Goal: Transaction & Acquisition: Purchase product/service

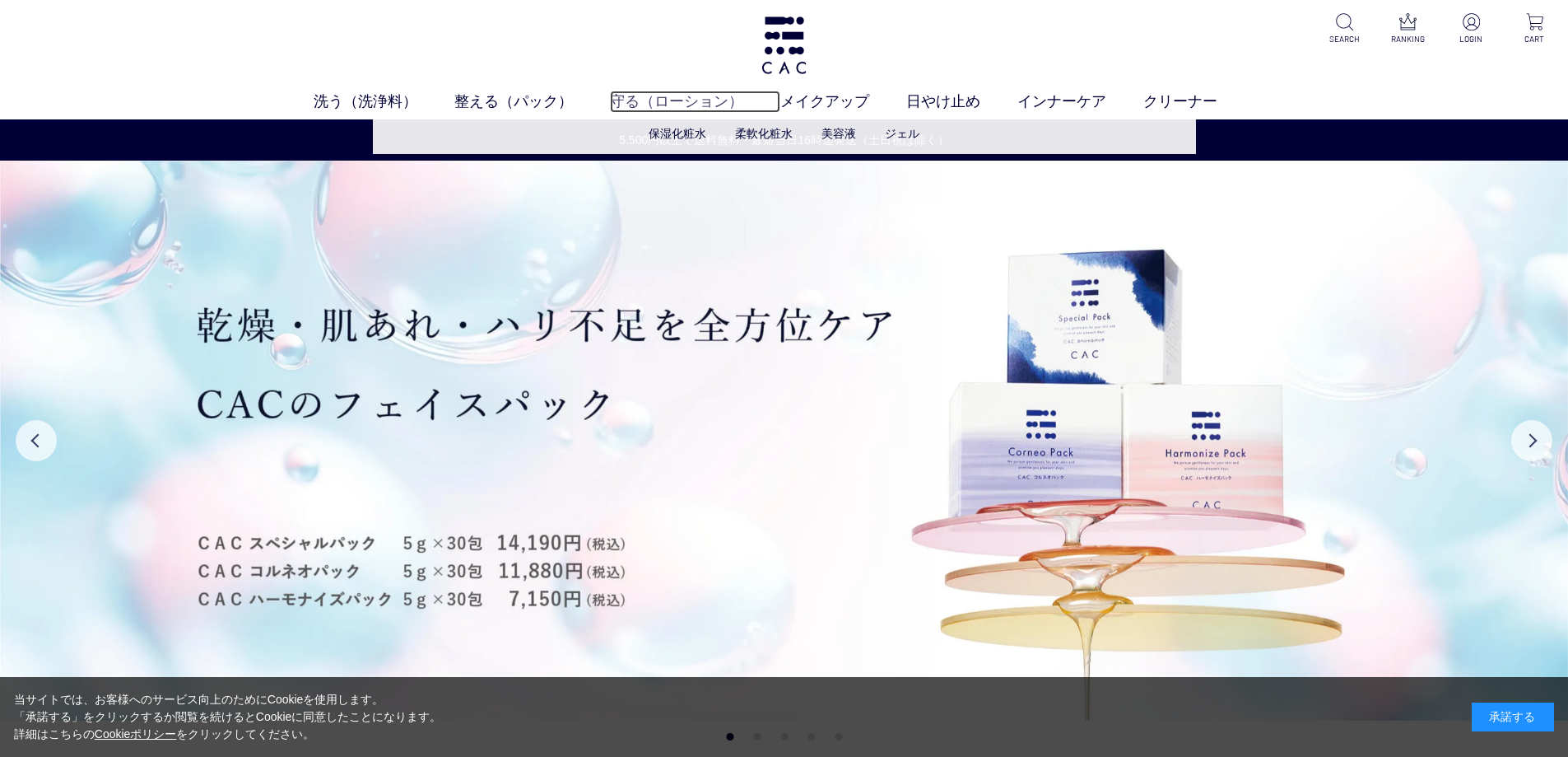
click at [677, 105] on link "守る（ローション）" at bounding box center [695, 102] width 170 height 22
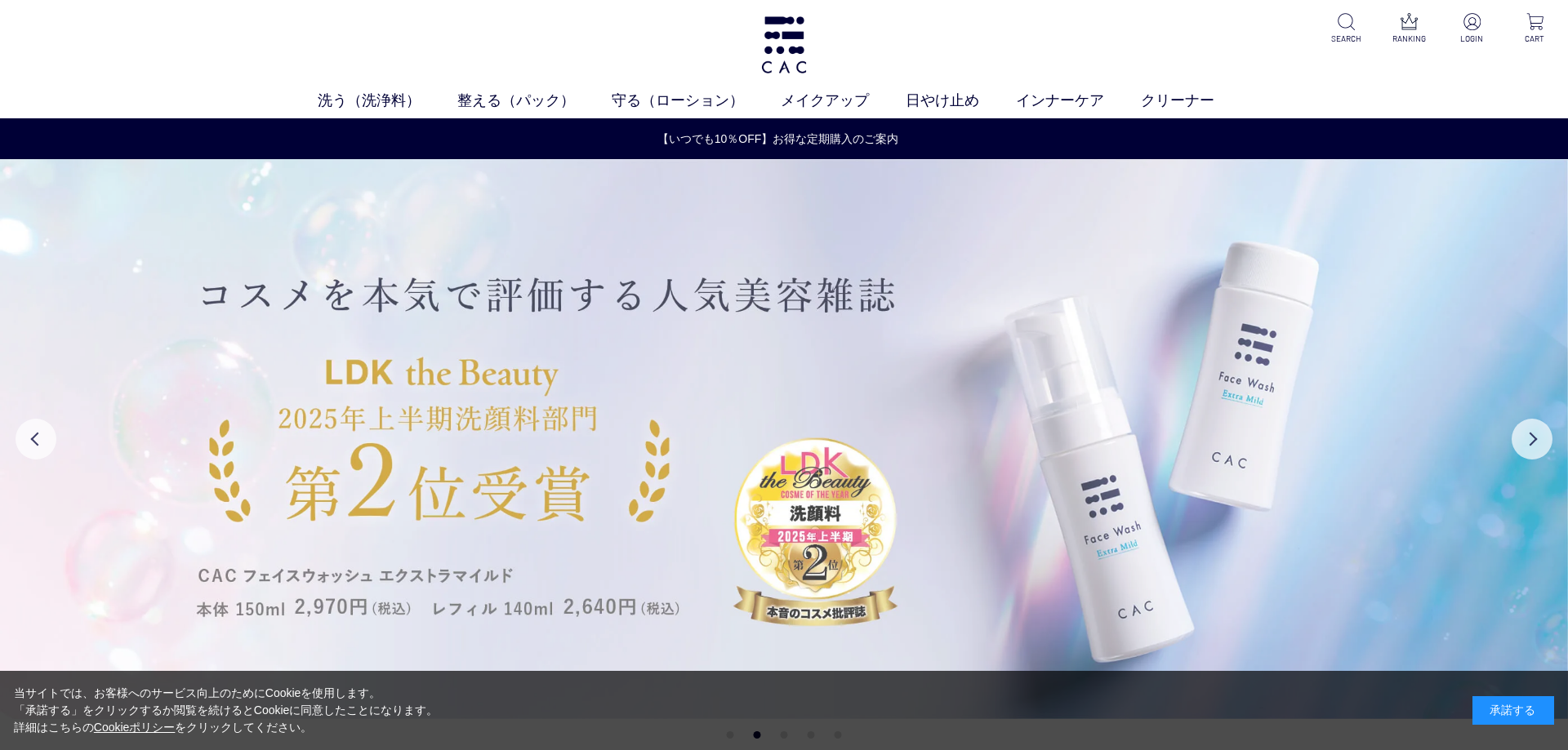
drag, startPoint x: 1248, startPoint y: 497, endPoint x: 1265, endPoint y: 500, distance: 17.3
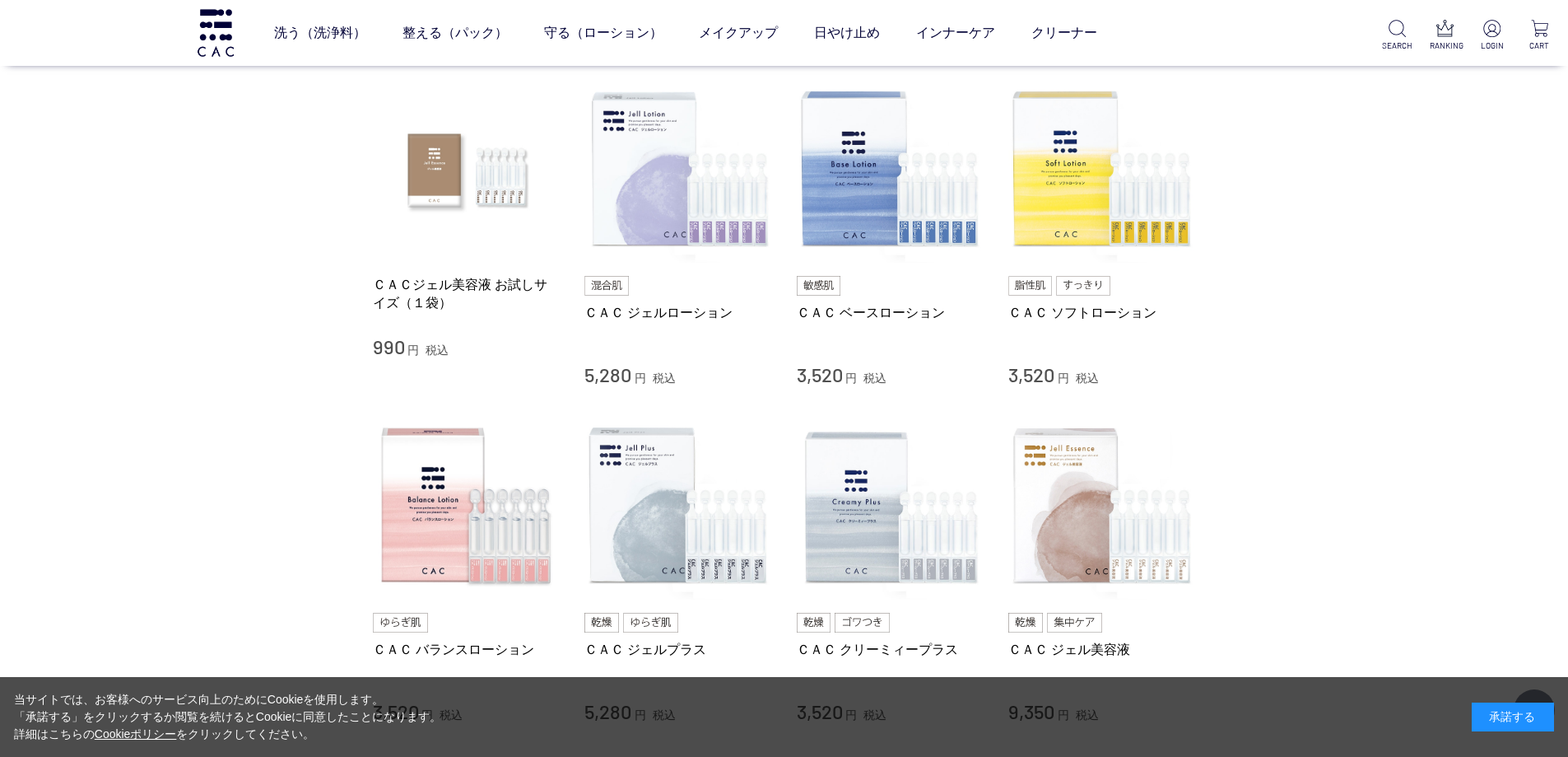
scroll to position [329, 0]
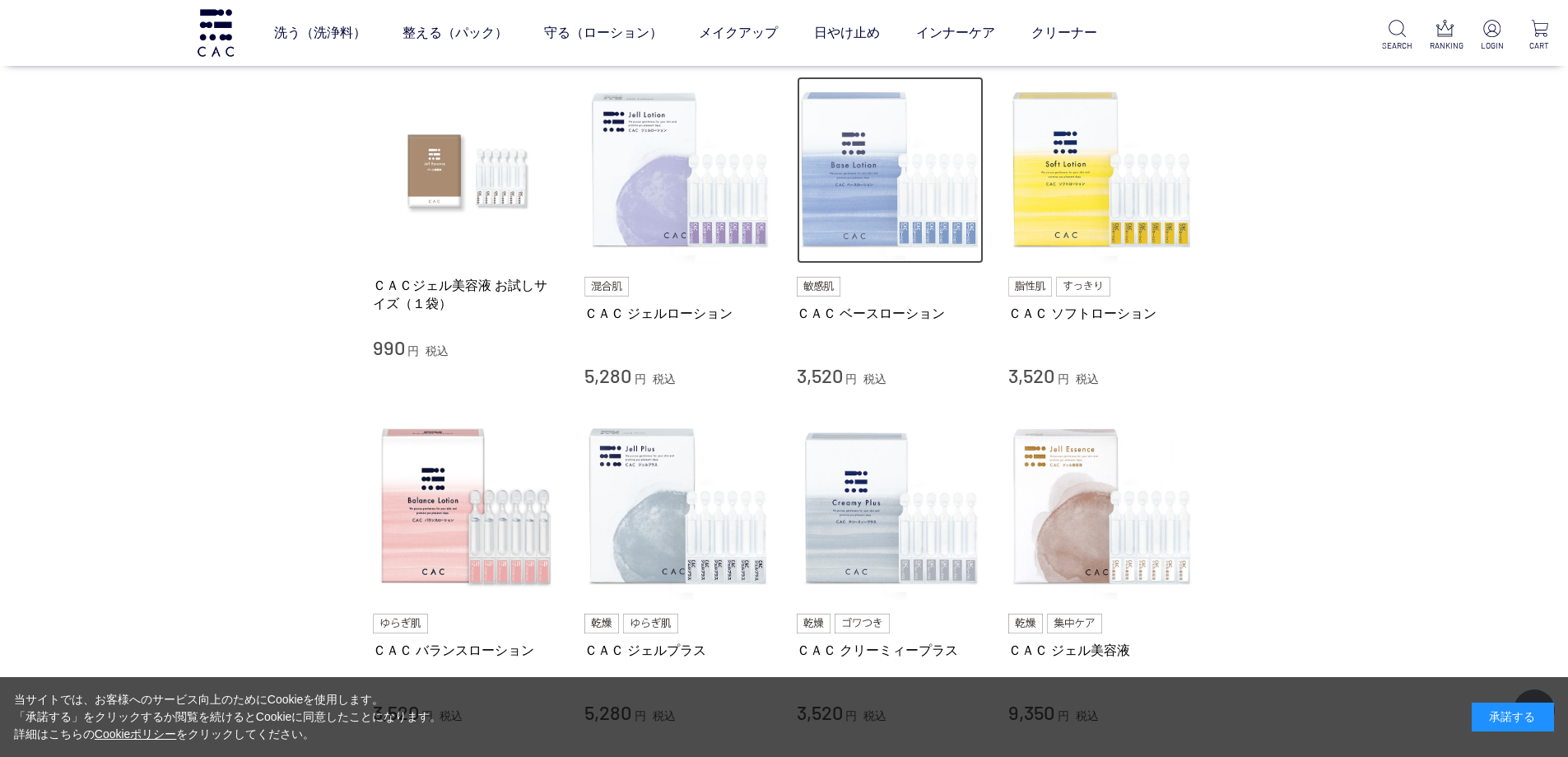
click at [881, 238] on img at bounding box center [890, 171] width 187 height 188
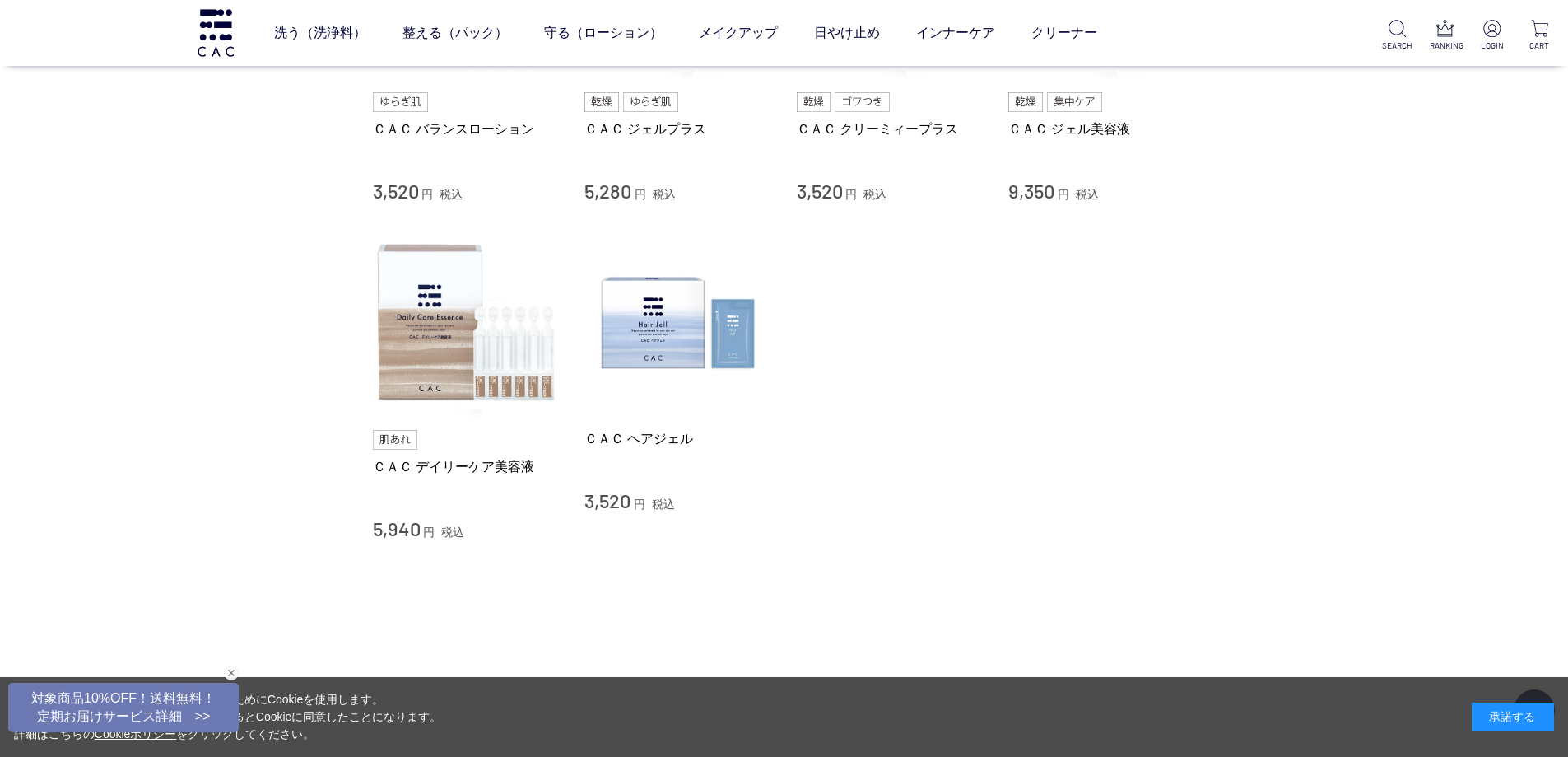
scroll to position [824, 0]
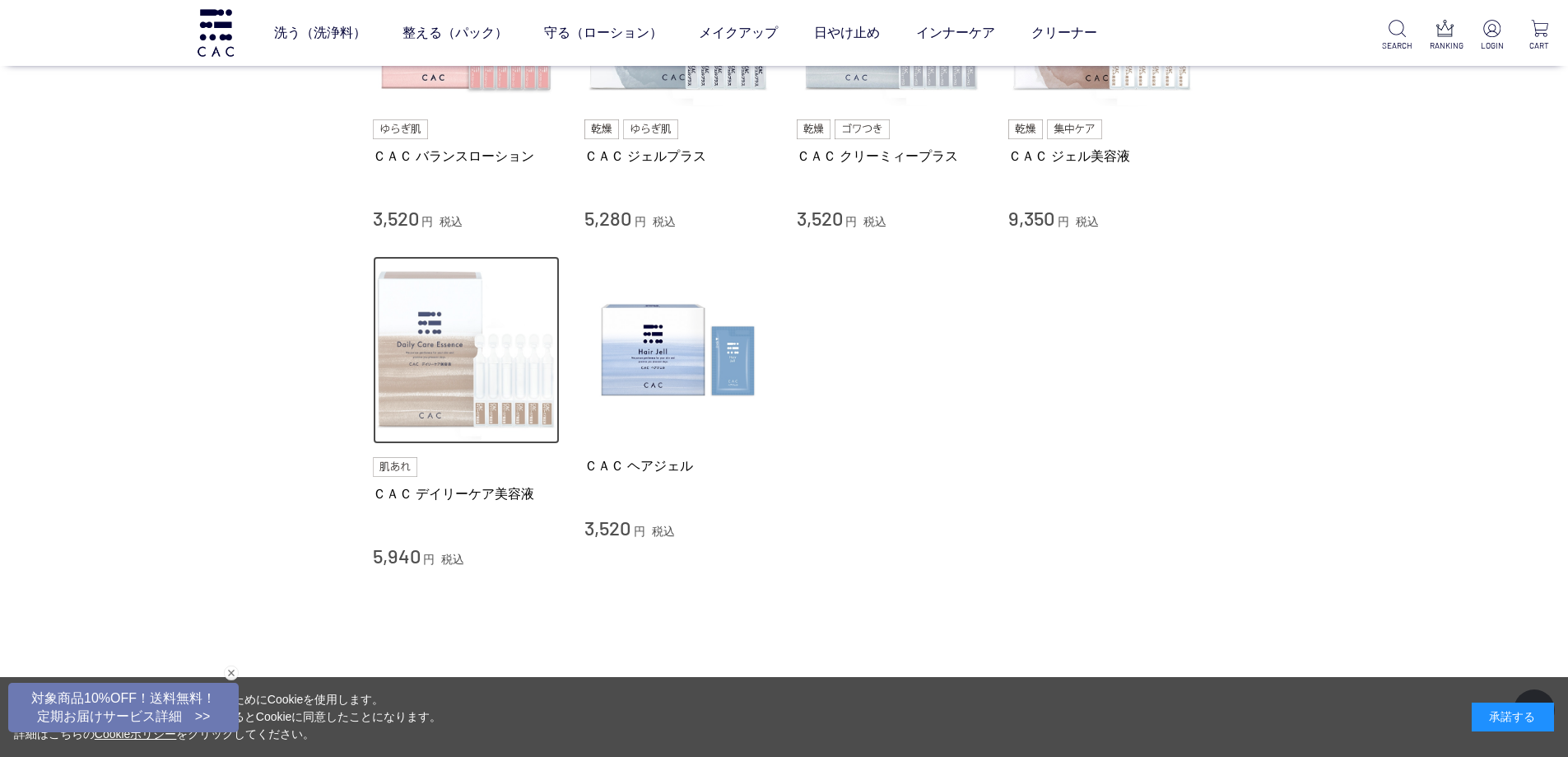
click at [409, 388] on img at bounding box center [467, 350] width 187 height 188
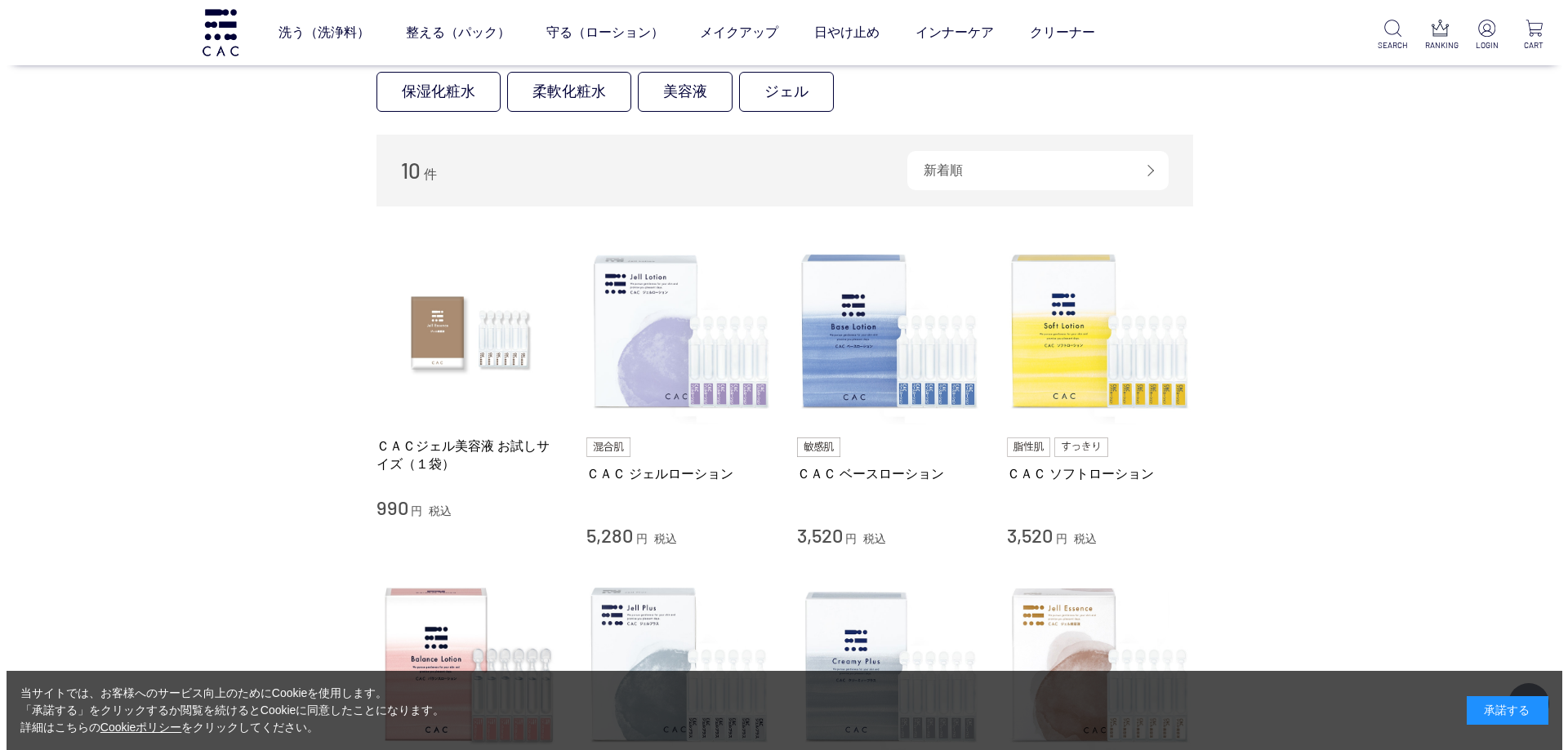
scroll to position [489, 0]
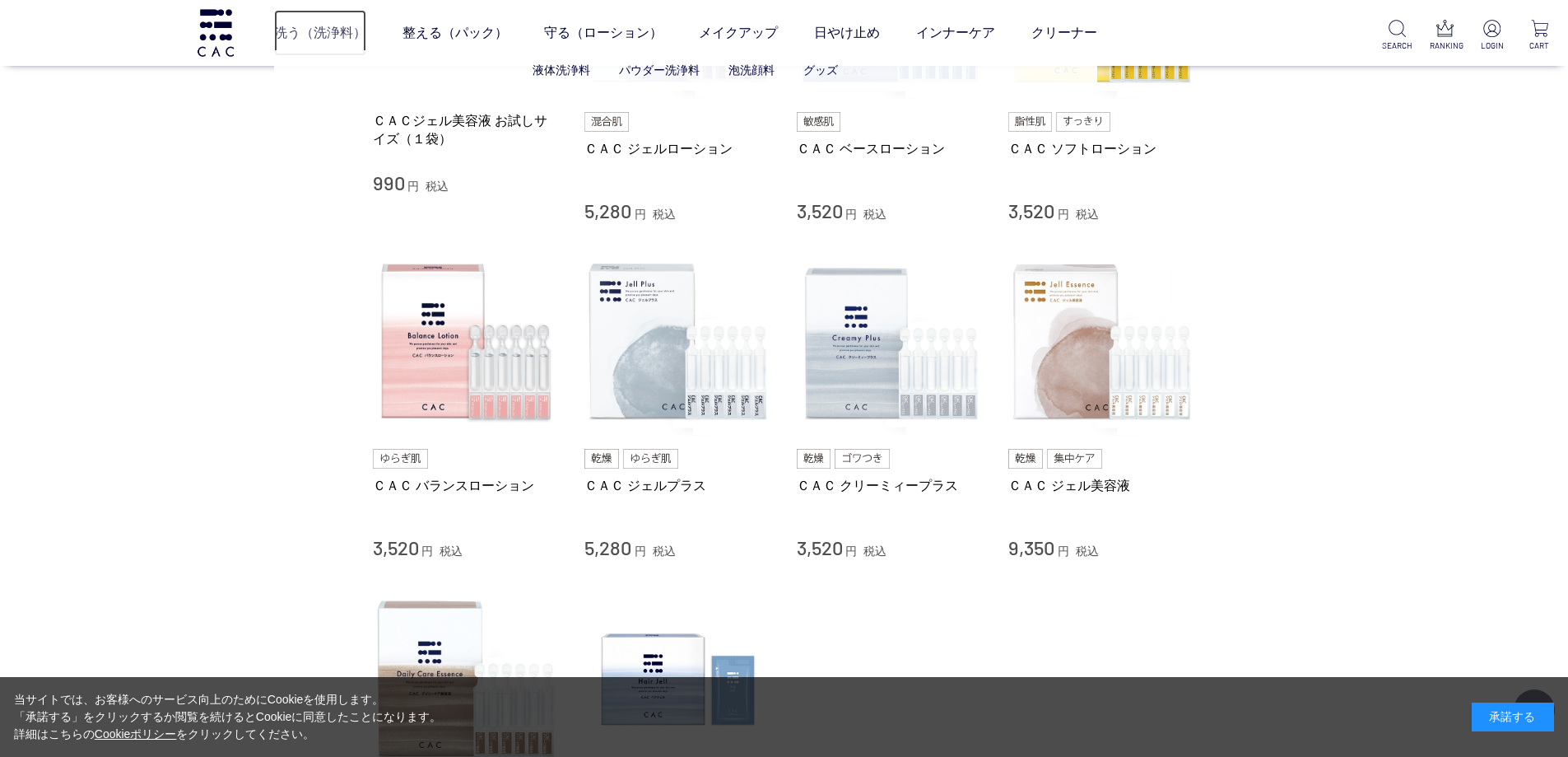
click at [346, 30] on link "洗う（洗浄料）" at bounding box center [320, 33] width 92 height 46
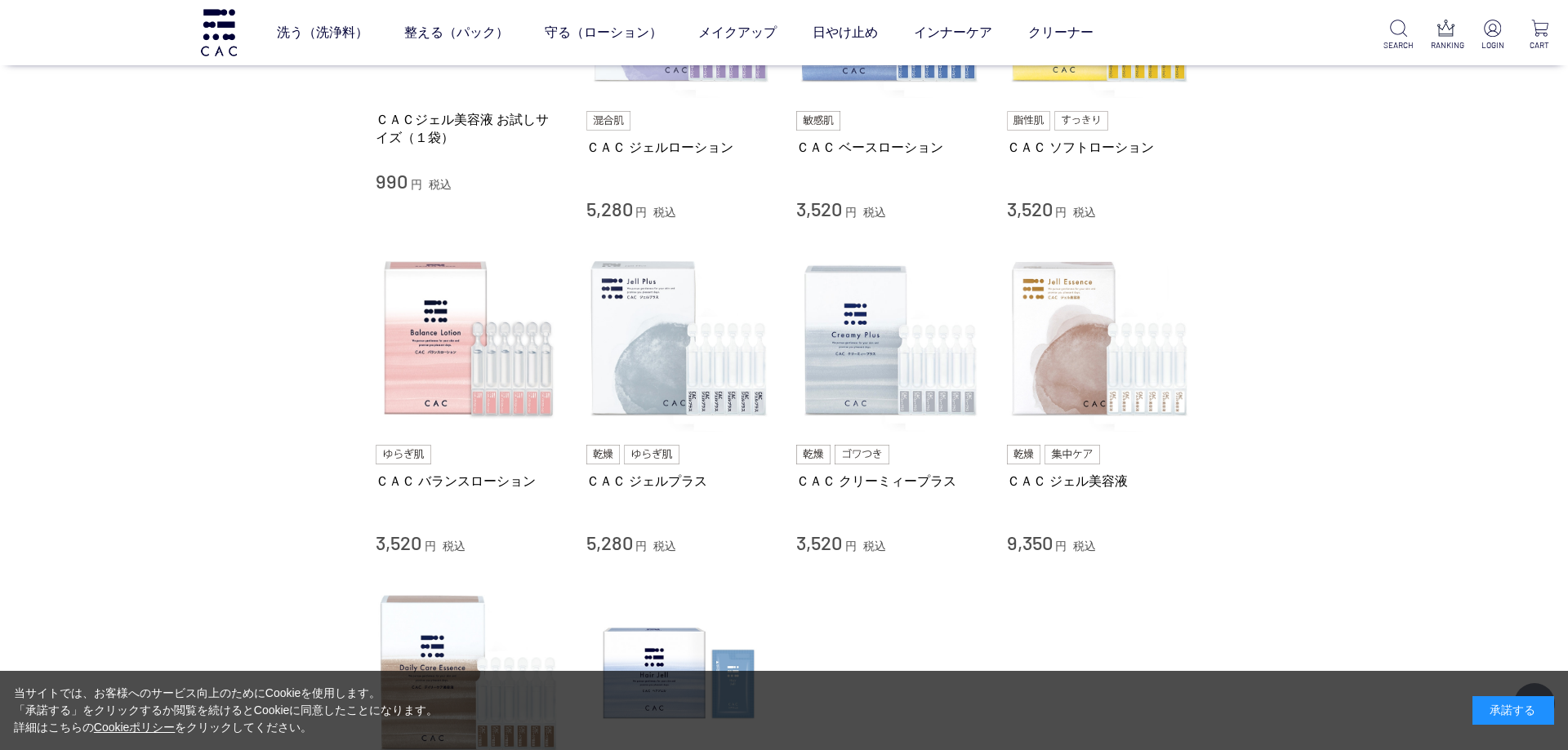
drag, startPoint x: 1310, startPoint y: 273, endPoint x: 1319, endPoint y: 281, distance: 12.0
click at [1319, 281] on div "買い物かご 買い物かご内の商品 買い物かごは空です... カテゴリから探す 商品一覧 スキンケア 洗う（洗浄料） 整える（パック） 守る（ローション） 保湿化…" at bounding box center [784, 292] width 1568 height 1490
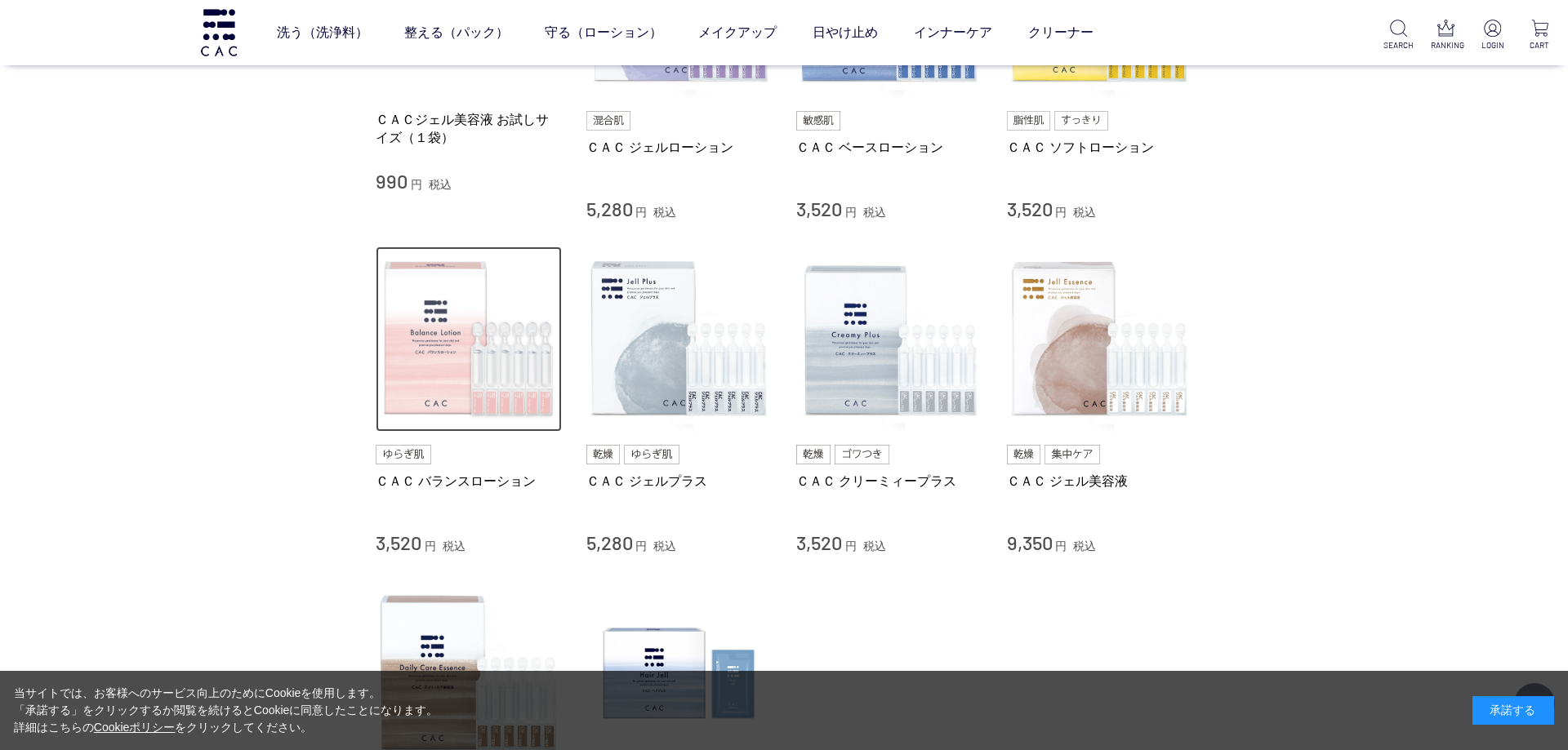
click at [464, 350] on img at bounding box center [469, 339] width 186 height 186
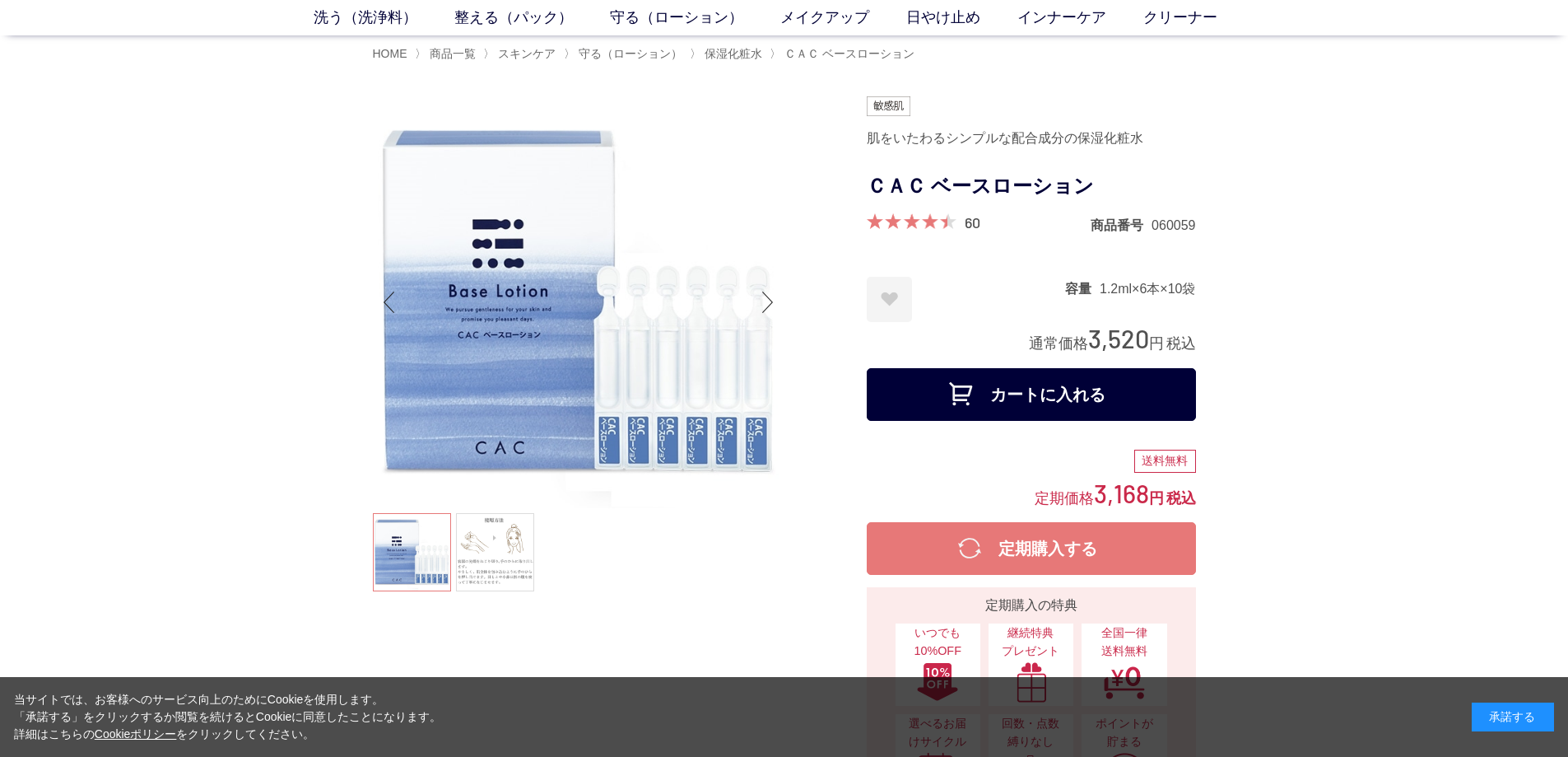
scroll to position [165, 0]
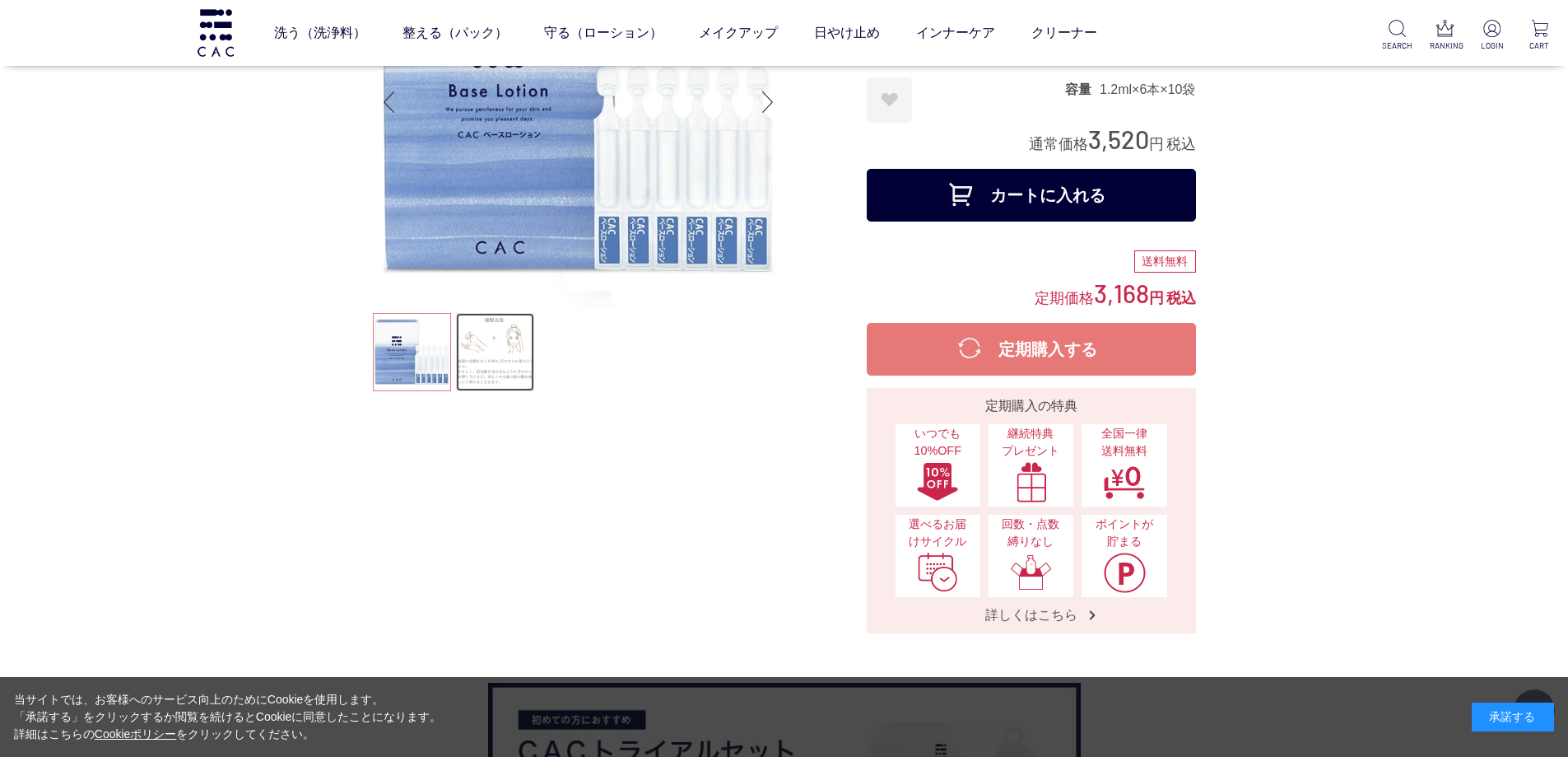
click at [492, 362] on link at bounding box center [495, 352] width 78 height 78
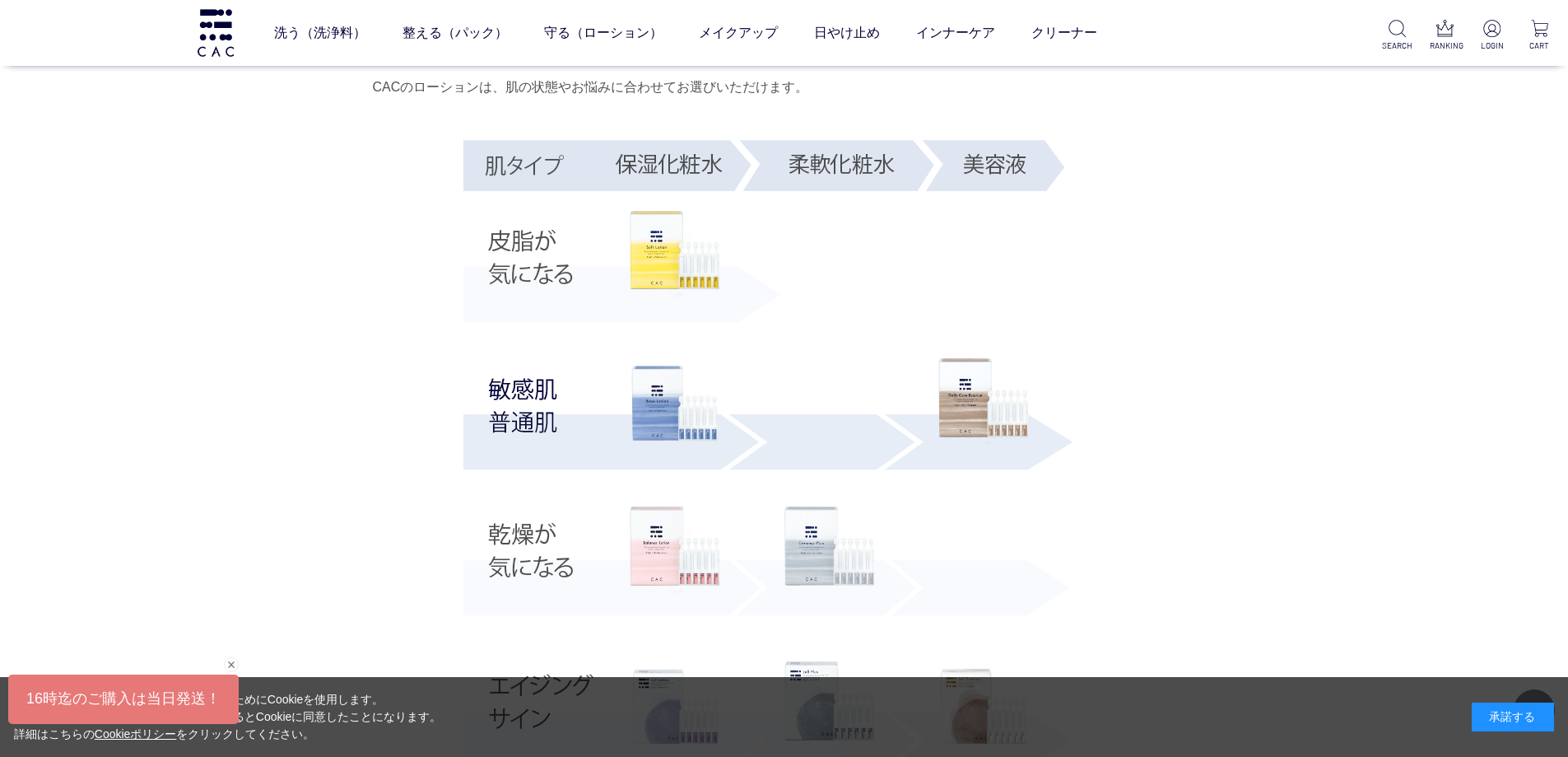
scroll to position [3213, 0]
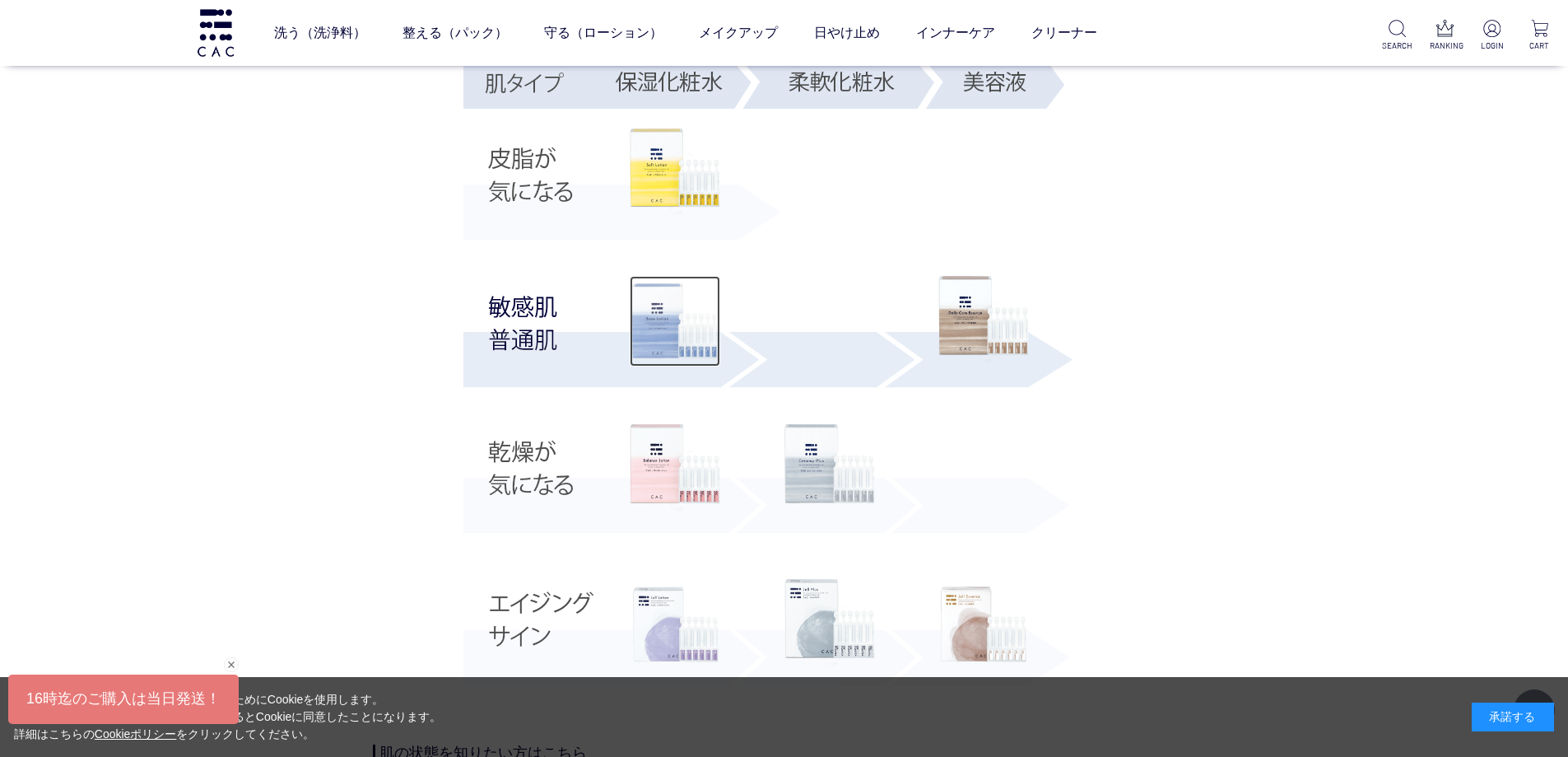
click at [673, 342] on img at bounding box center [675, 321] width 91 height 91
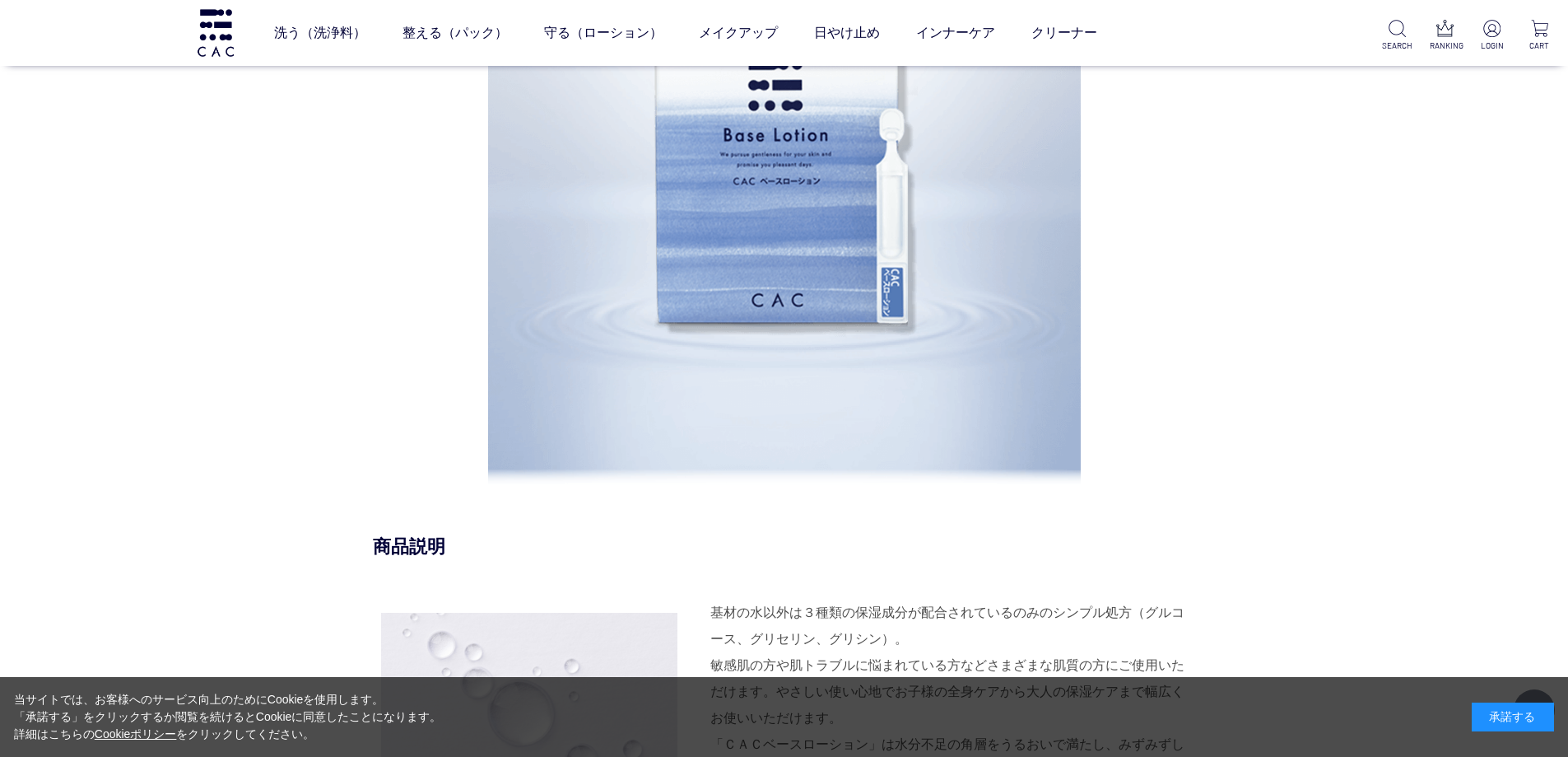
scroll to position [1482, 0]
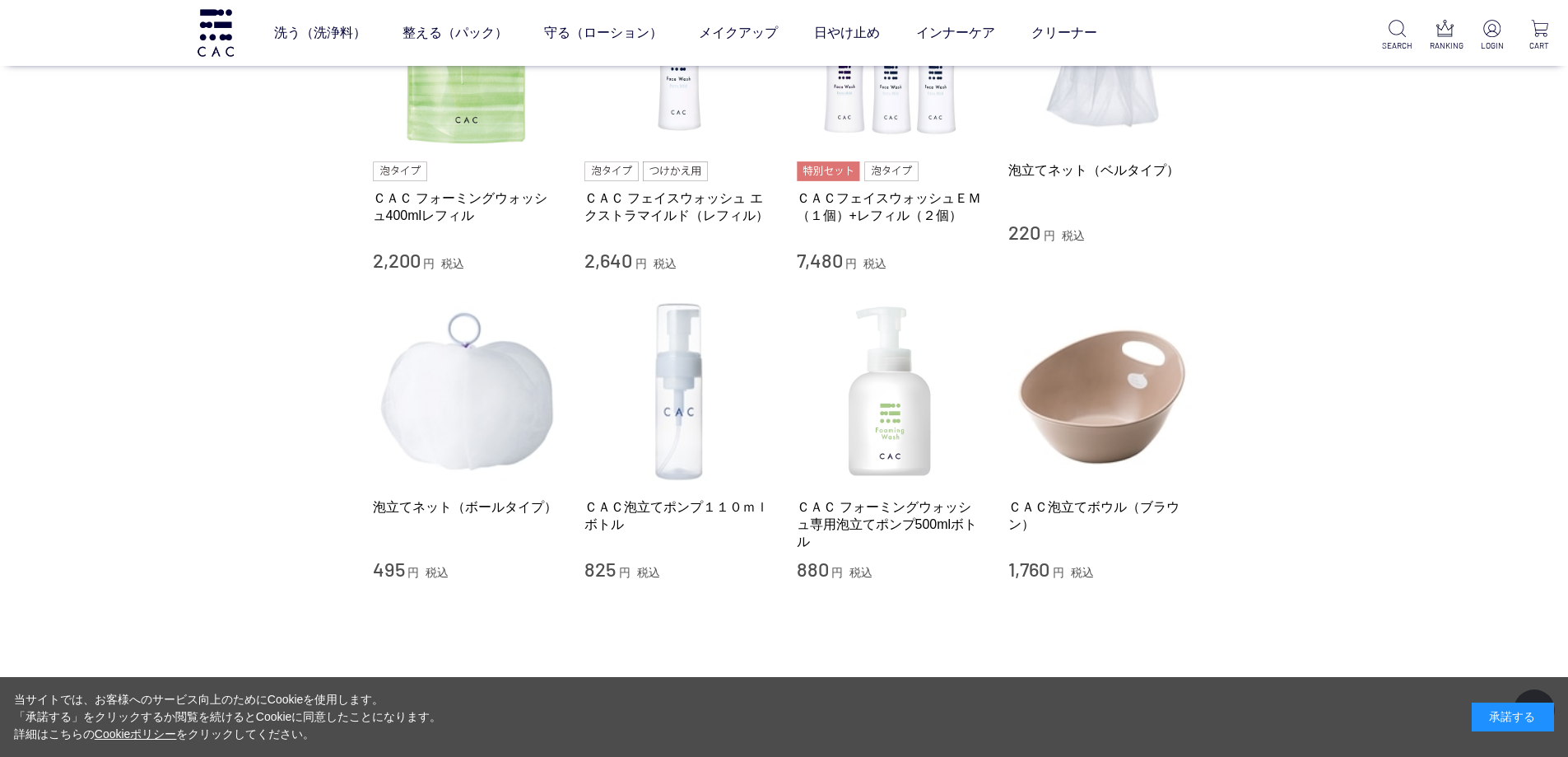
scroll to position [1318, 0]
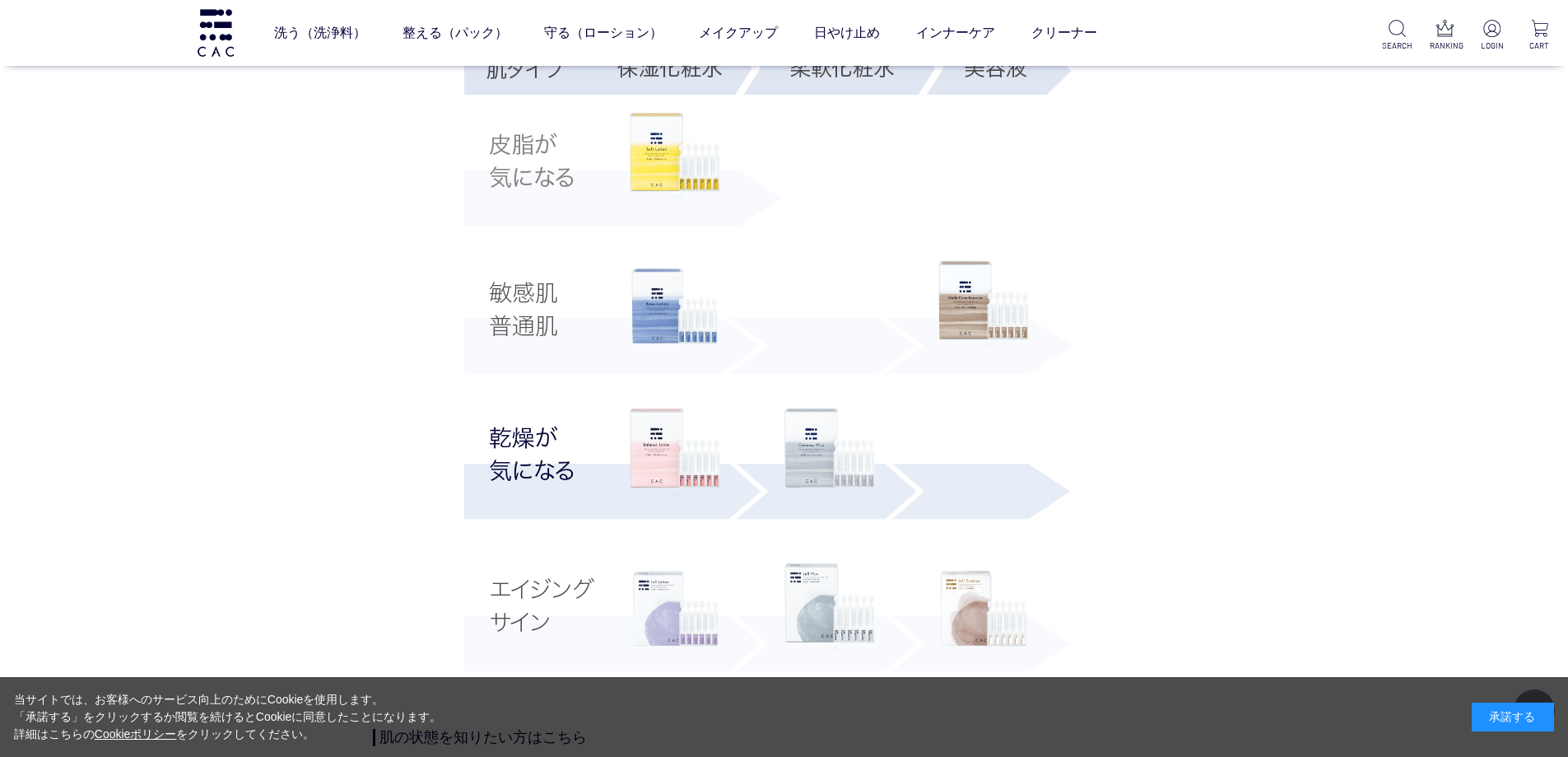
scroll to position [2965, 0]
click at [837, 480] on img at bounding box center [829, 453] width 91 height 88
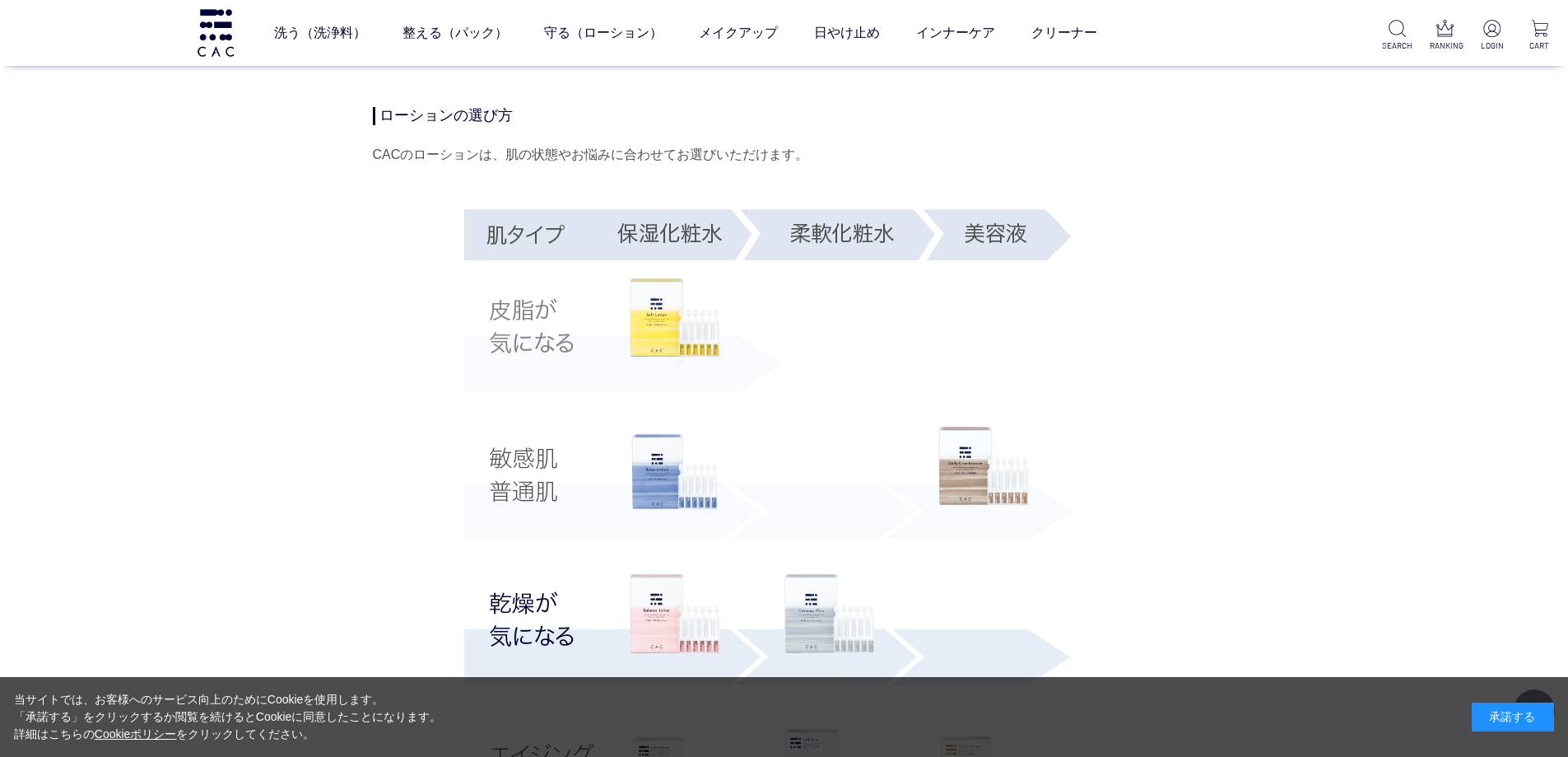
scroll to position [3130, 0]
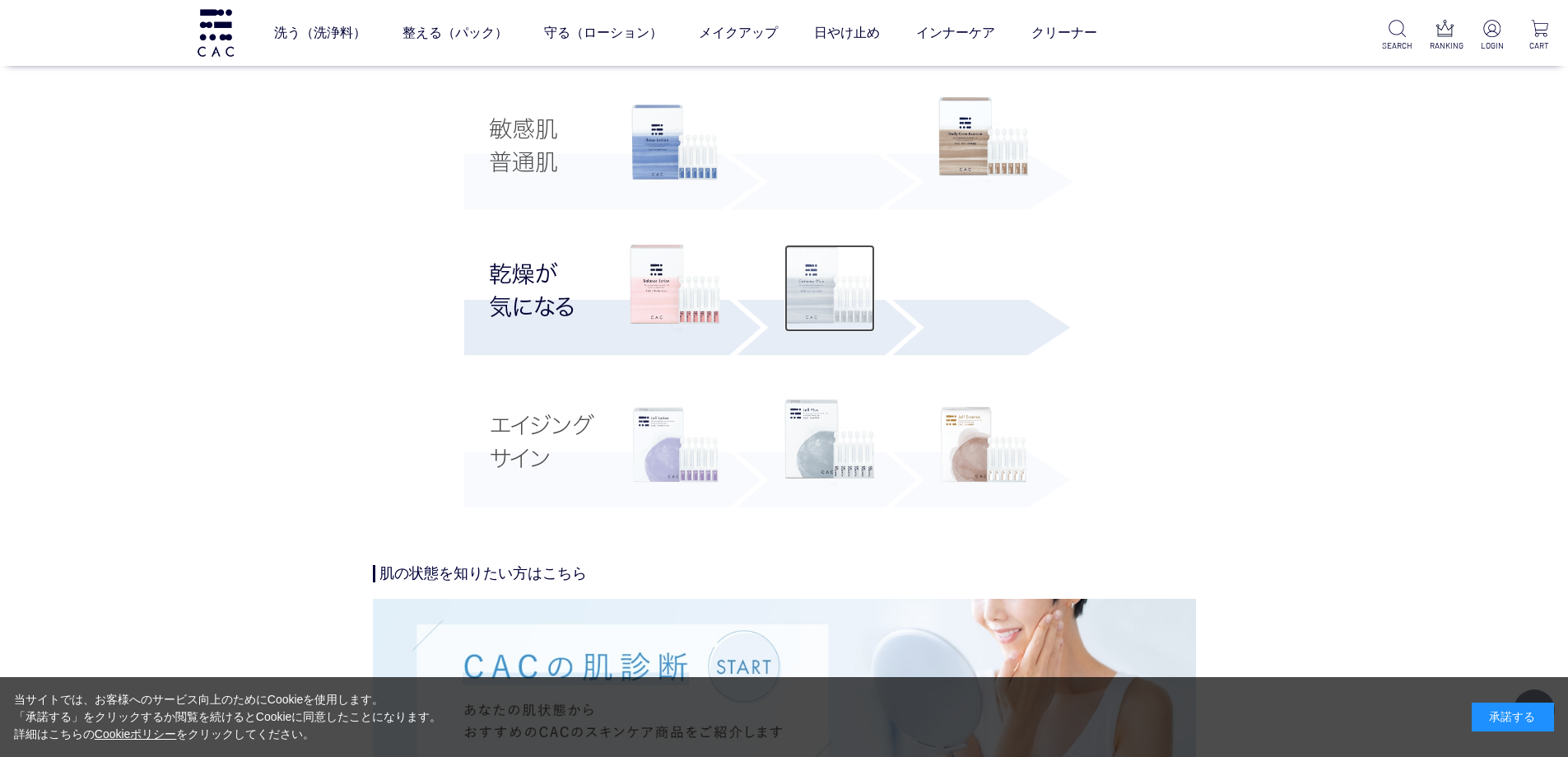
click at [810, 299] on img at bounding box center [829, 288] width 91 height 88
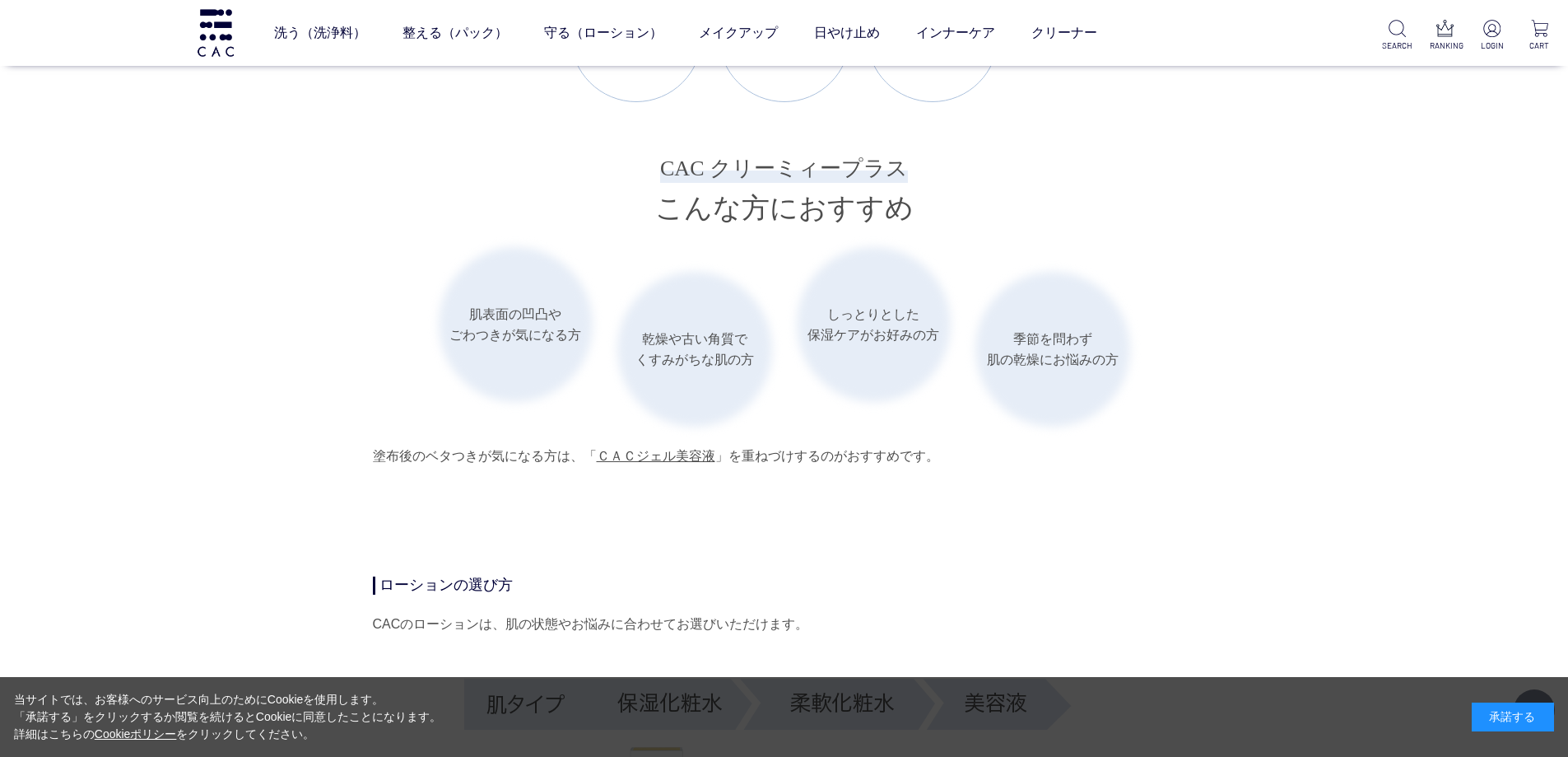
scroll to position [2553, 0]
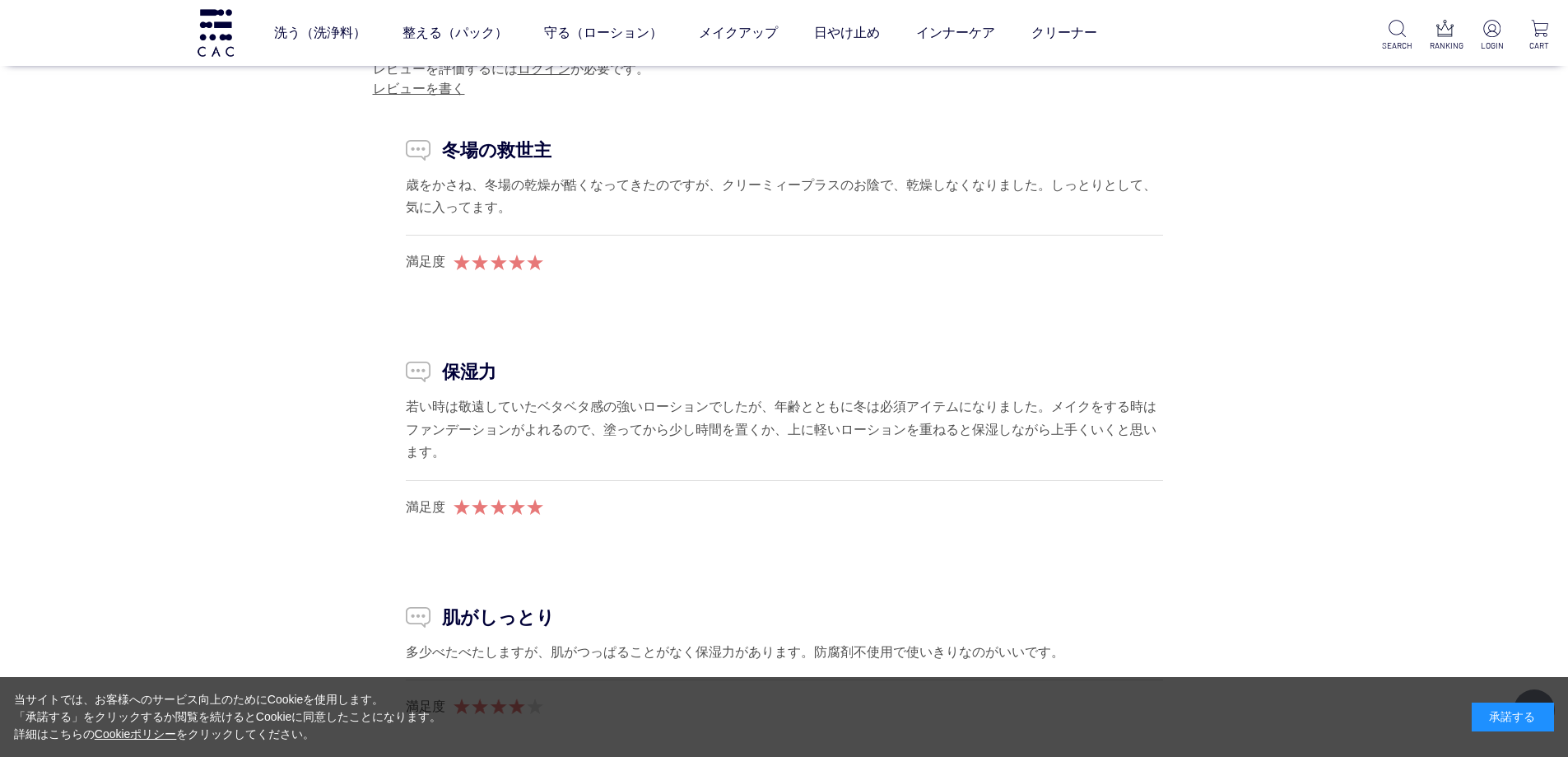
scroll to position [8236, 0]
